Goal: Task Accomplishment & Management: Manage account settings

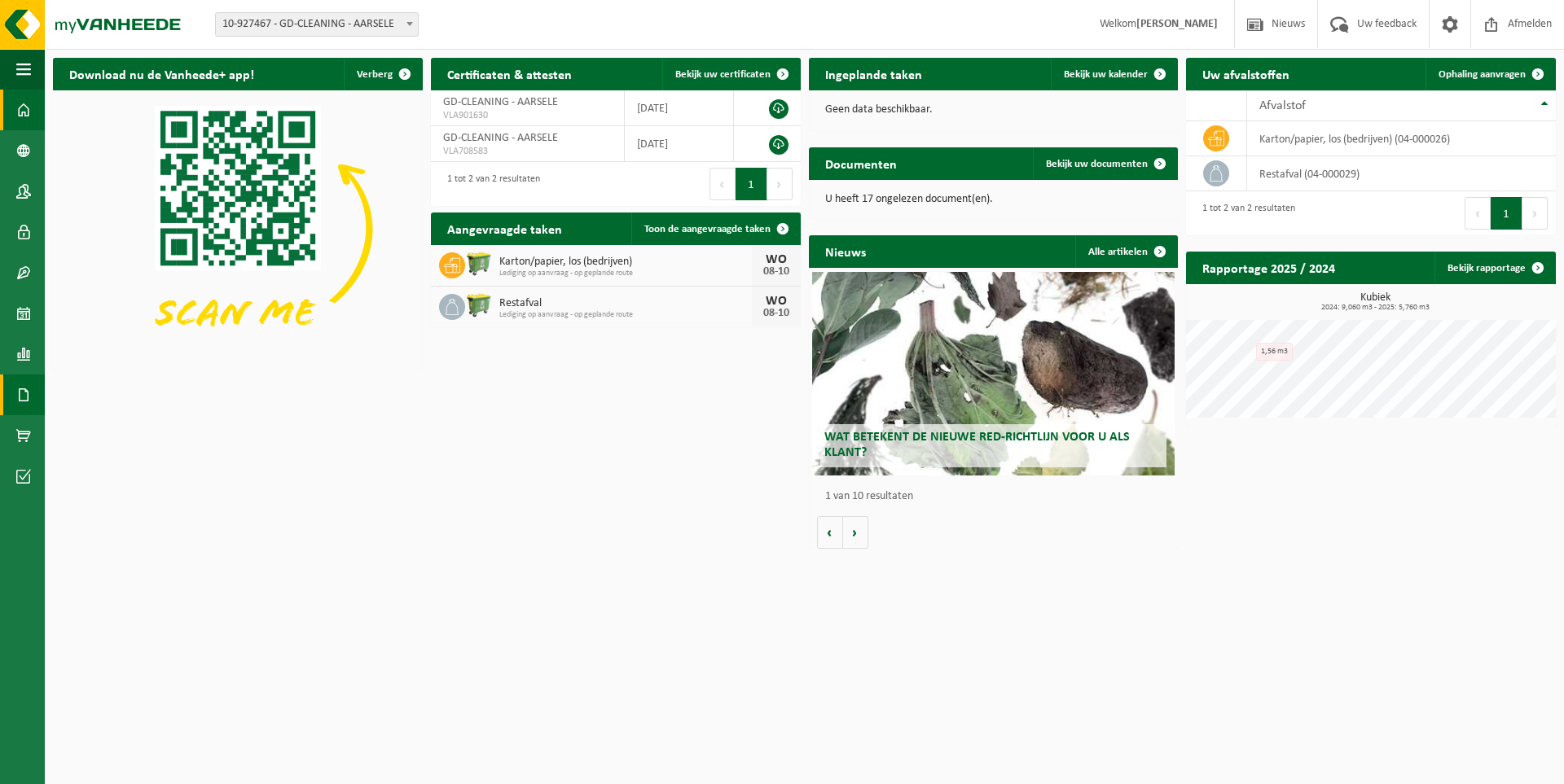
click at [22, 389] on span at bounding box center [23, 395] width 14 height 40
click at [149, 380] on link "Facturen" at bounding box center [112, 394] width 127 height 31
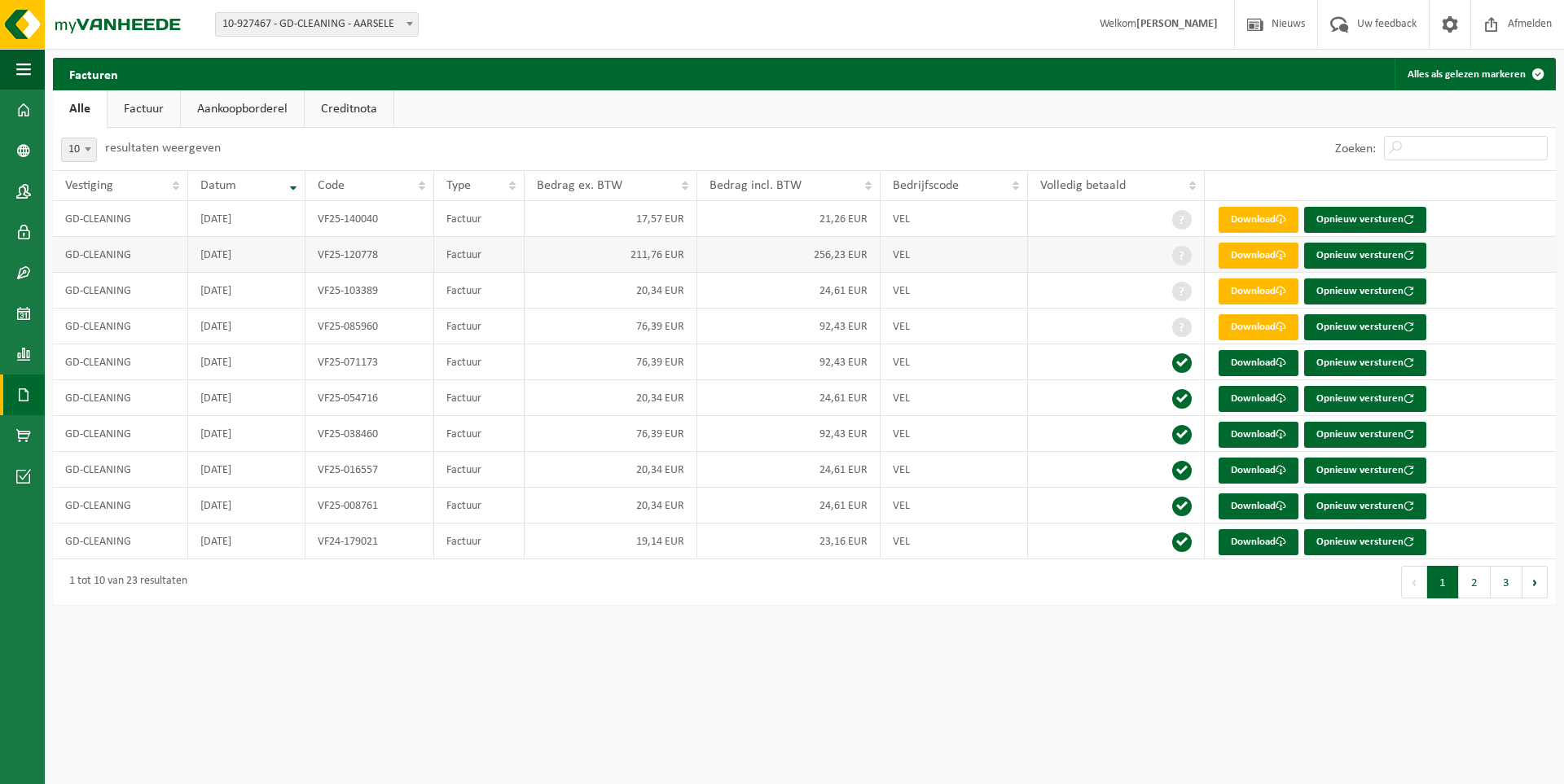
click at [819, 257] on td "256,23 EUR" at bounding box center [789, 255] width 183 height 36
click at [1497, 71] on button "Alles als gelezen markeren" at bounding box center [1473, 74] width 159 height 32
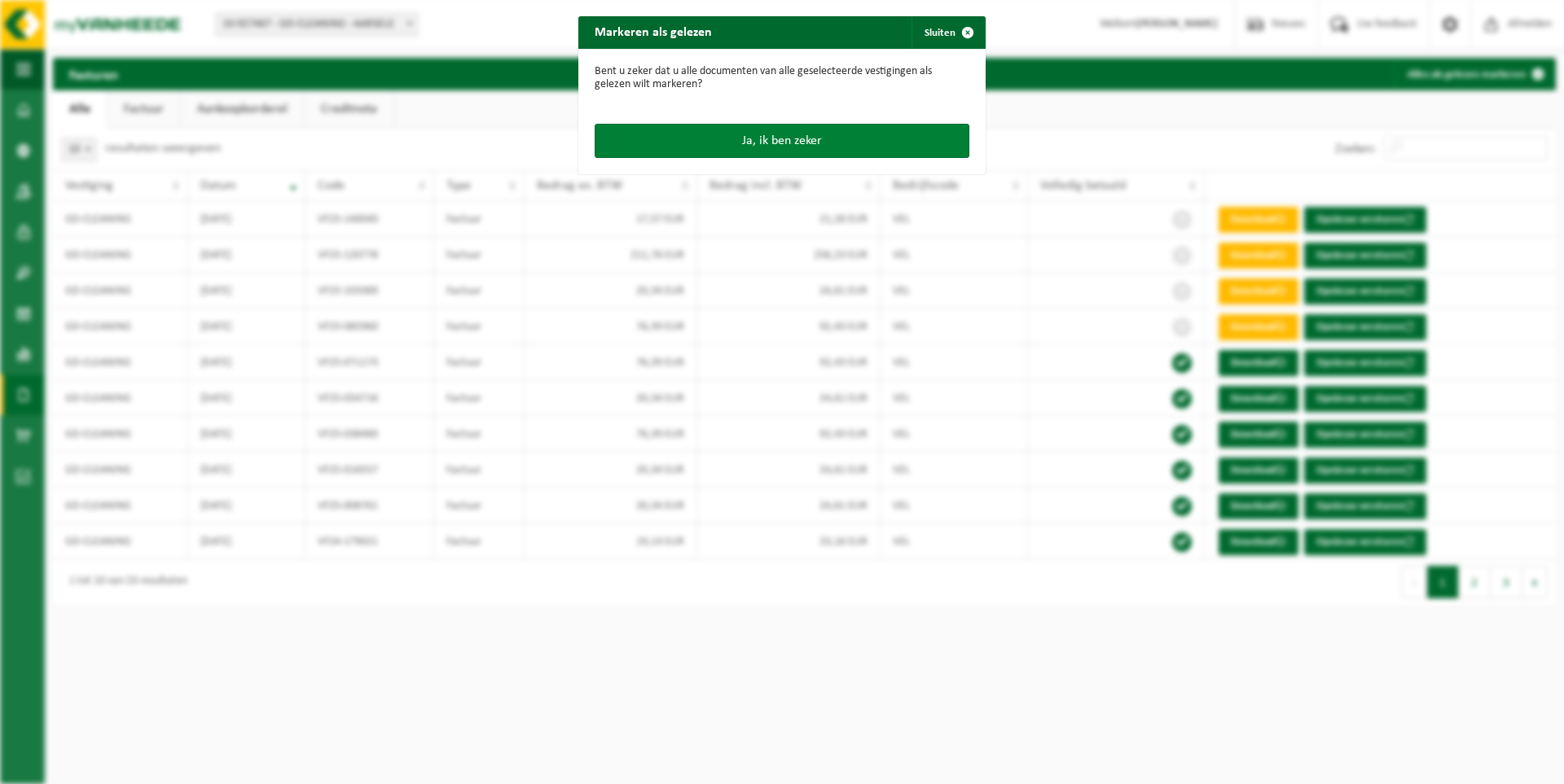
click at [809, 136] on button "Ja, ik ben zeker" at bounding box center [782, 141] width 375 height 34
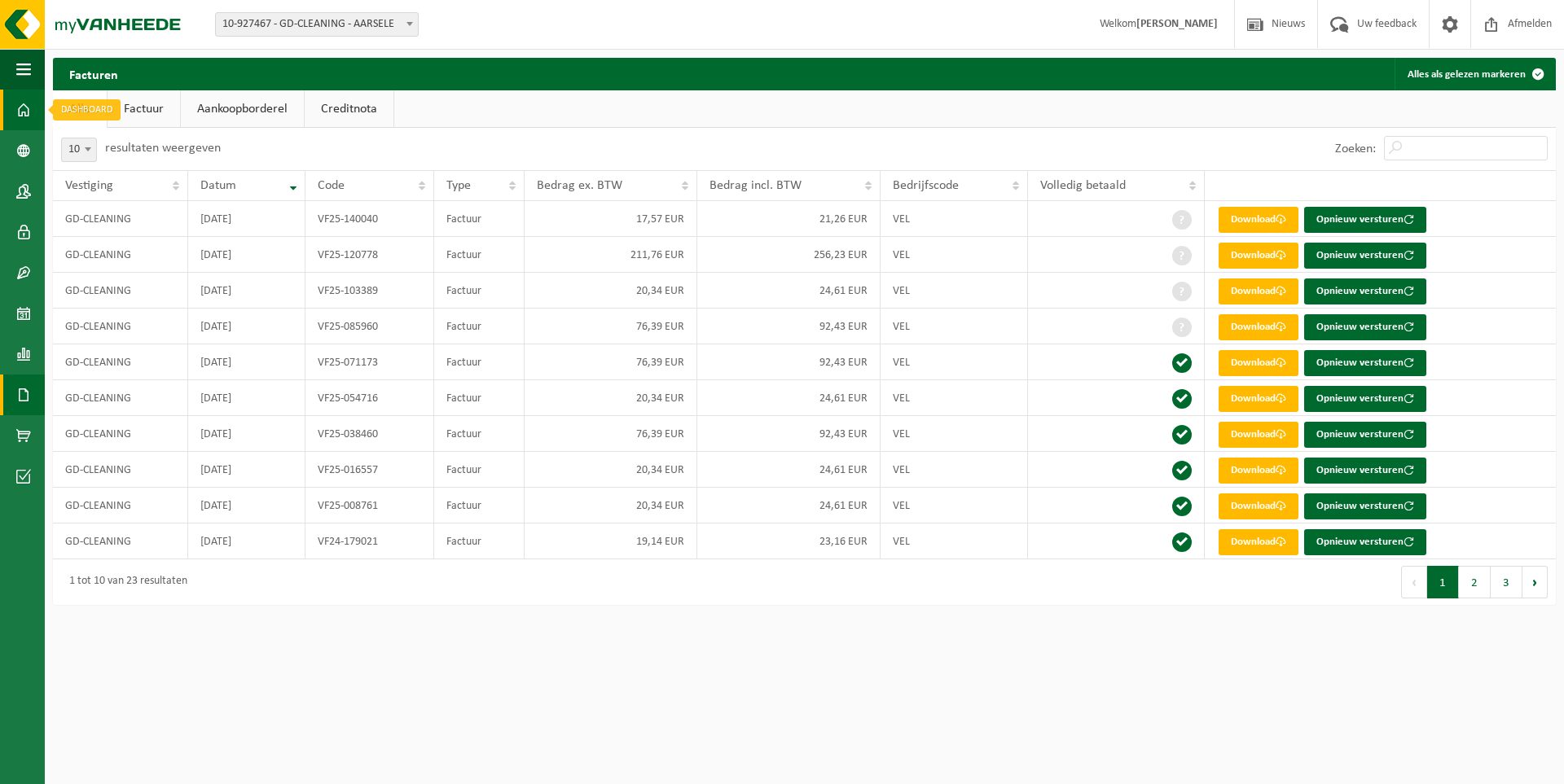
click at [18, 107] on span at bounding box center [23, 110] width 14 height 40
